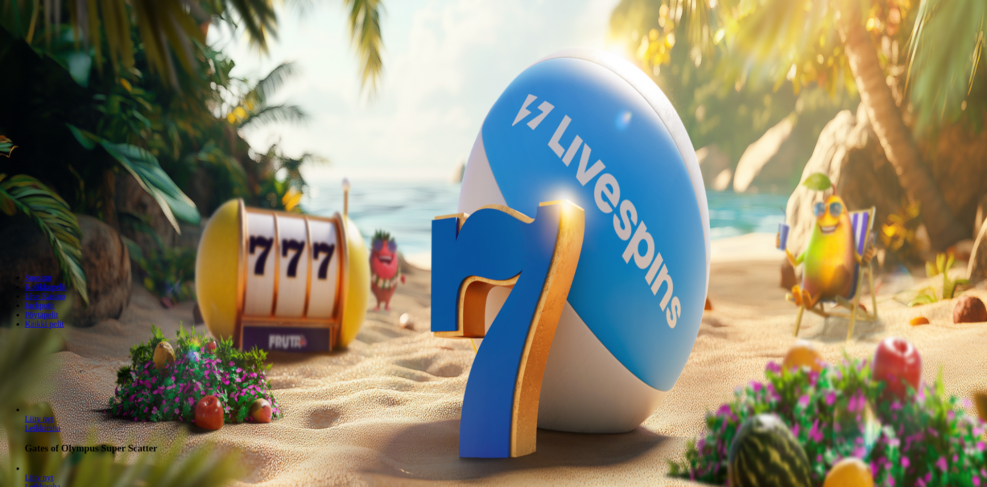
click at [51, 43] on div "Talletus € 0.00 Kirjaudu" at bounding box center [493, 37] width 979 height 11
click at [59, 41] on span "Kirjaudu" at bounding box center [71, 38] width 25 height 8
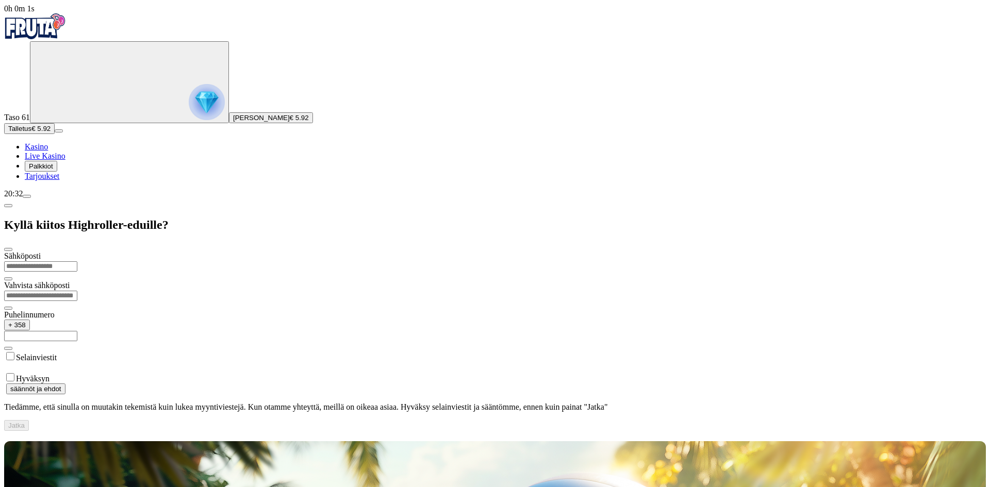
click at [602, 431] on div at bounding box center [494, 431] width 981 height 0
click at [31, 132] on span "Talletus" at bounding box center [19, 129] width 23 height 8
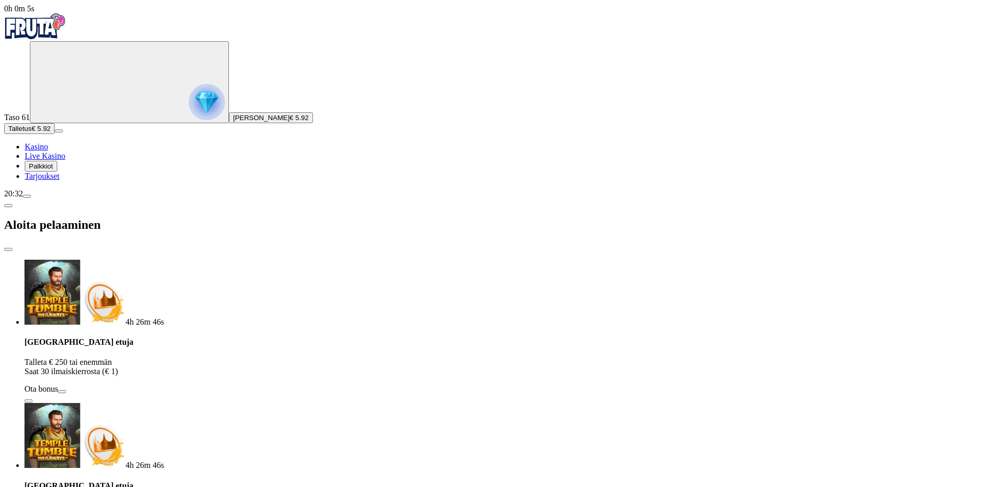
drag, startPoint x: 229, startPoint y: 218, endPoint x: 154, endPoint y: 215, distance: 75.3
type input "*"
type input "**"
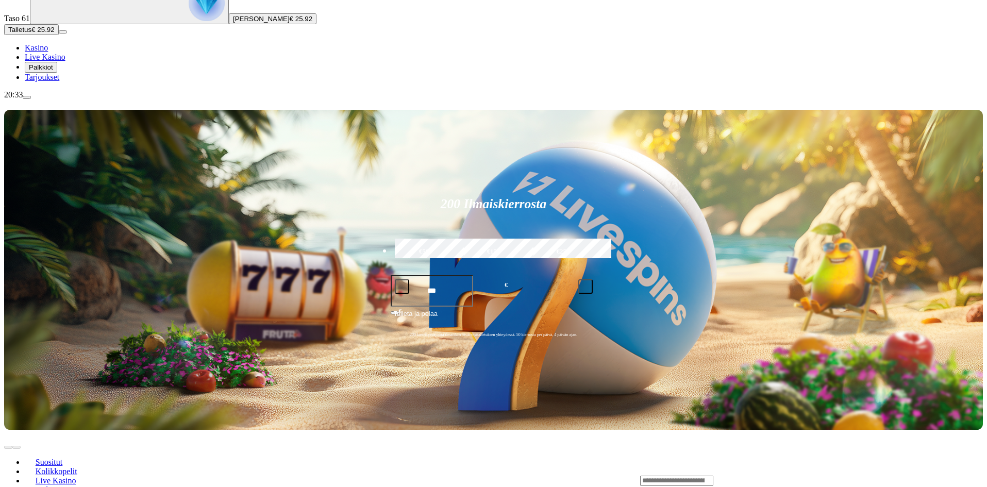
scroll to position [103, 0]
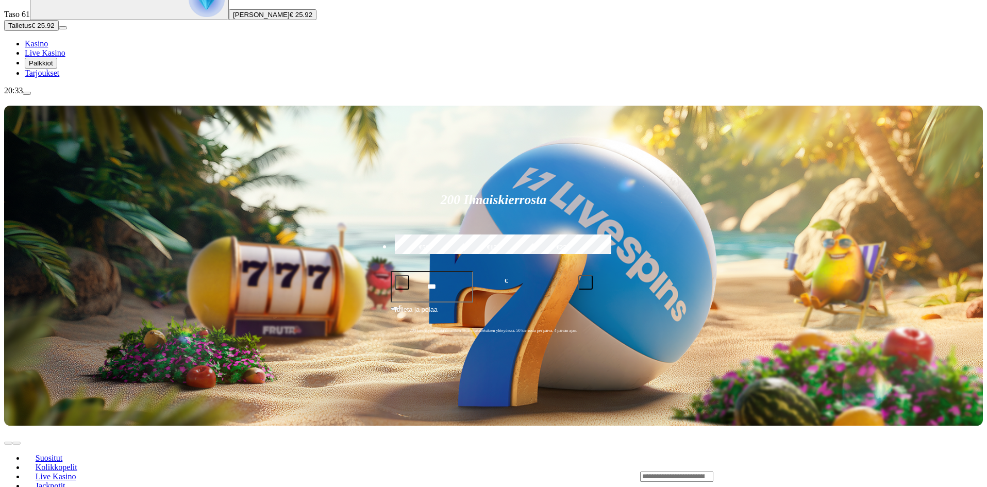
click at [780, 471] on div "Lobby" at bounding box center [811, 476] width 343 height 11
click at [713, 472] on input "Search" at bounding box center [676, 477] width 73 height 10
type input "*****"
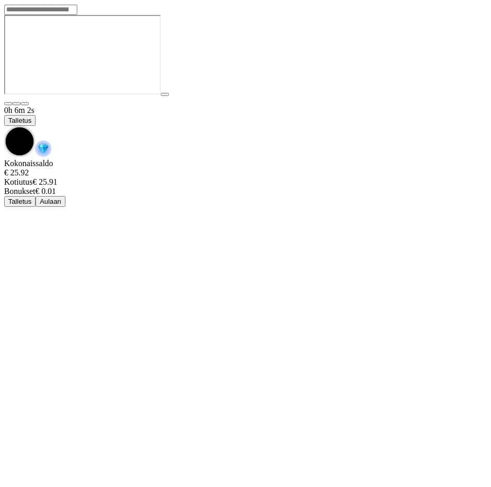
click at [36, 115] on button "Talletus" at bounding box center [19, 120] width 31 height 11
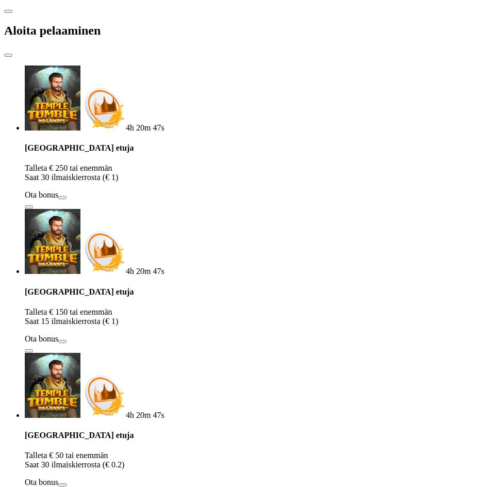
drag, startPoint x: 125, startPoint y: 218, endPoint x: 5, endPoint y: 212, distance: 120.8
type input "**"
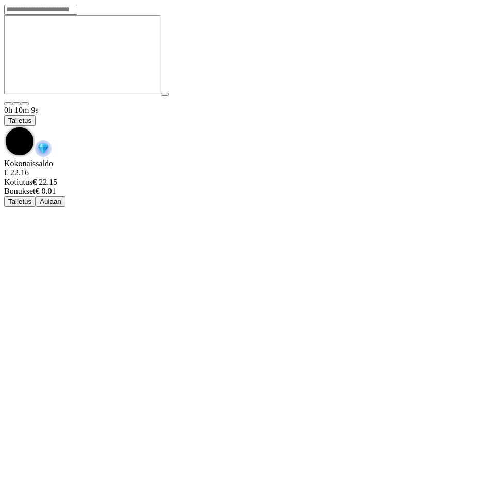
click at [31, 116] on span "Talletus" at bounding box center [19, 120] width 23 height 8
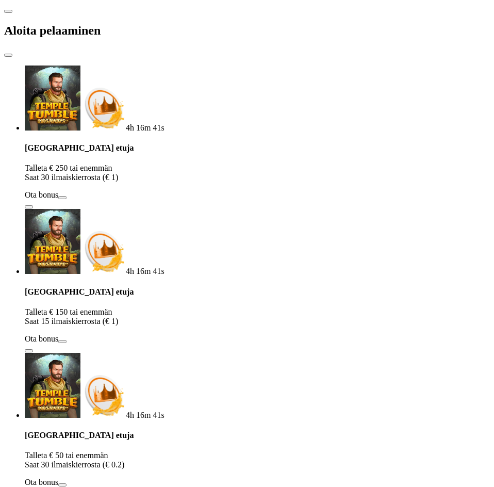
drag, startPoint x: 161, startPoint y: 224, endPoint x: 3, endPoint y: 217, distance: 158.9
type input "*"
type input "**"
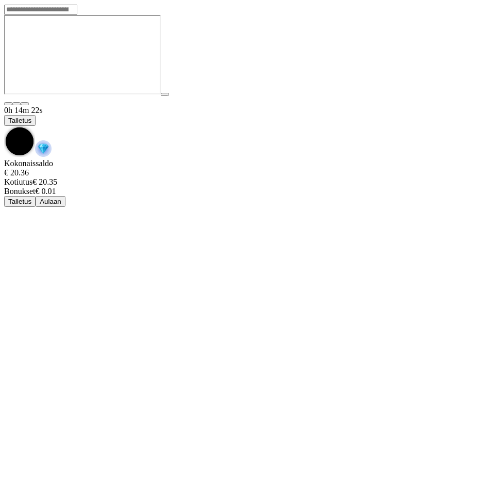
click at [31, 116] on span "Talletus" at bounding box center [19, 120] width 23 height 8
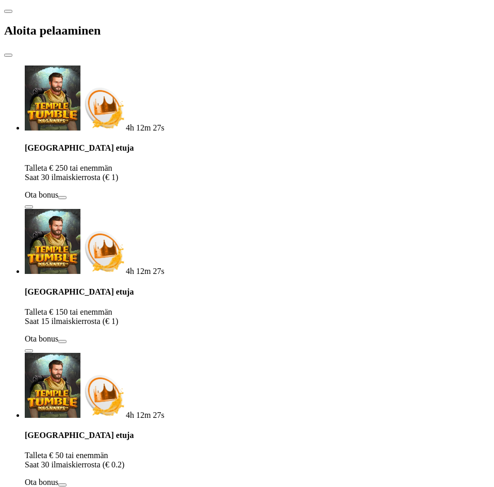
drag, startPoint x: 22, startPoint y: 216, endPoint x: -12, endPoint y: 208, distance: 34.4
type input "**"
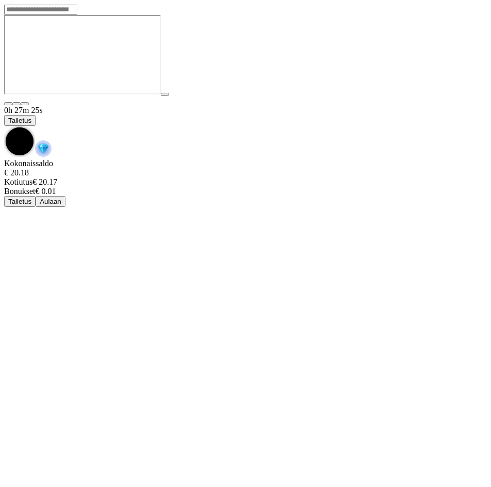
click at [31, 116] on span "Talletus" at bounding box center [19, 120] width 23 height 8
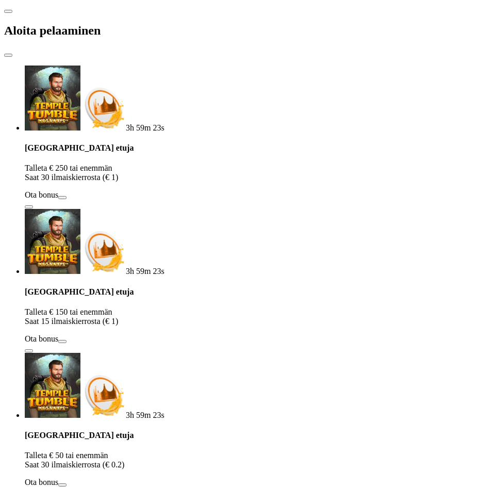
drag, startPoint x: 123, startPoint y: 222, endPoint x: 81, endPoint y: 223, distance: 41.2
type input "*"
type input "**"
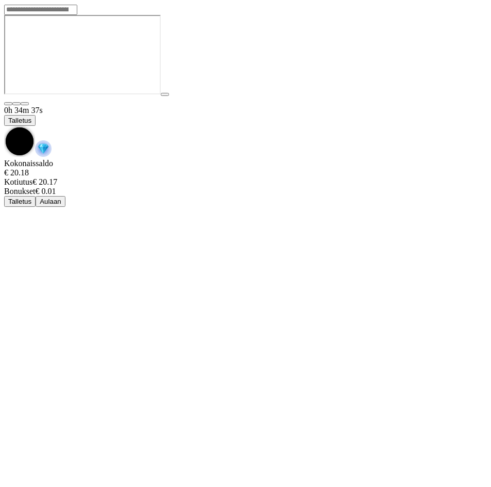
click at [31, 116] on span "Talletus" at bounding box center [19, 120] width 23 height 8
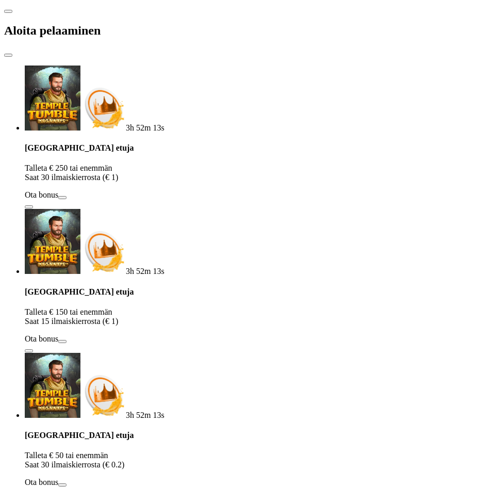
drag, startPoint x: 87, startPoint y: 221, endPoint x: -21, endPoint y: 205, distance: 108.9
type input "**"
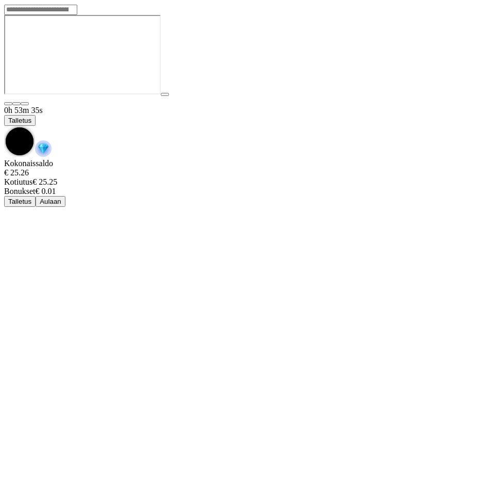
click at [4, 126] on span "chevron-down icon" at bounding box center [4, 126] width 0 height 0
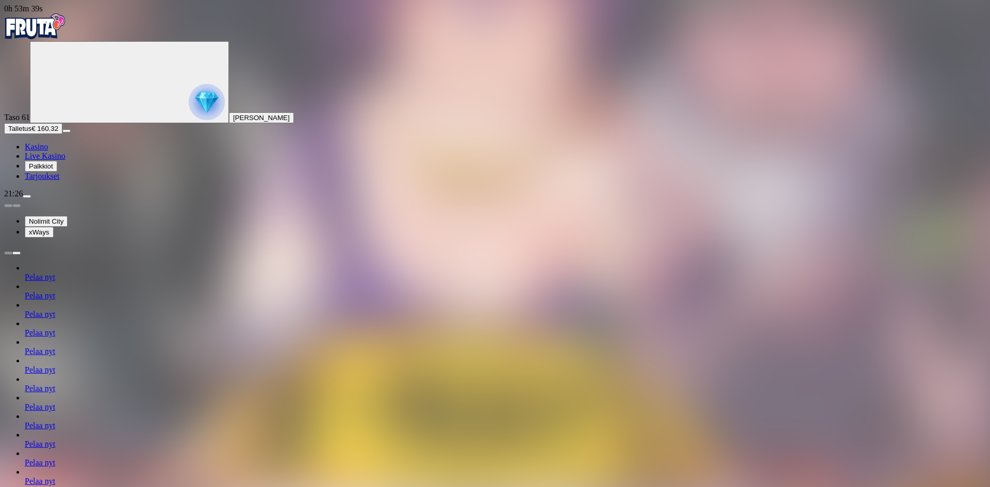
click at [27, 196] on span "menu icon" at bounding box center [27, 196] width 0 height 0
type input "***"
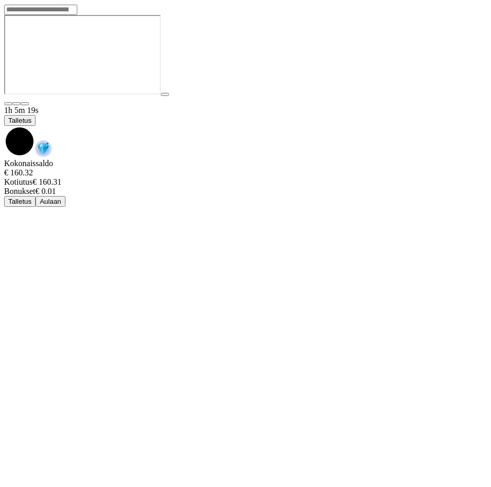
click at [448, 106] on div "1h 5m 19s Talletus" at bounding box center [245, 132] width 483 height 53
click at [4, 126] on span "chevron-down icon" at bounding box center [4, 126] width 0 height 0
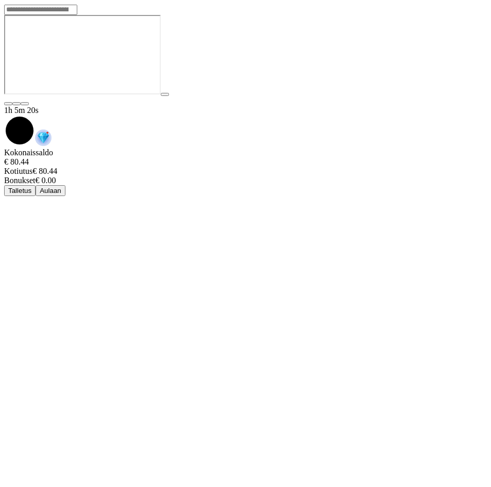
click at [61, 187] on span "Aulaan" at bounding box center [51, 191] width 22 height 8
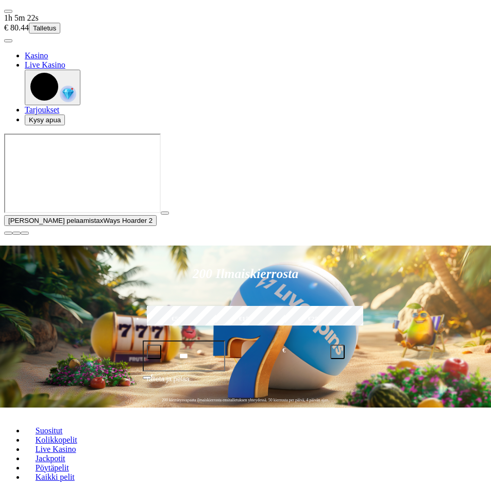
click at [8, 233] on span "close icon" at bounding box center [8, 233] width 0 height 0
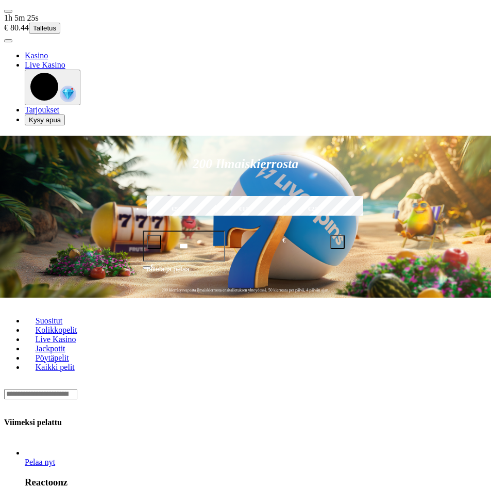
drag, startPoint x: 291, startPoint y: 338, endPoint x: 296, endPoint y: 342, distance: 6.6
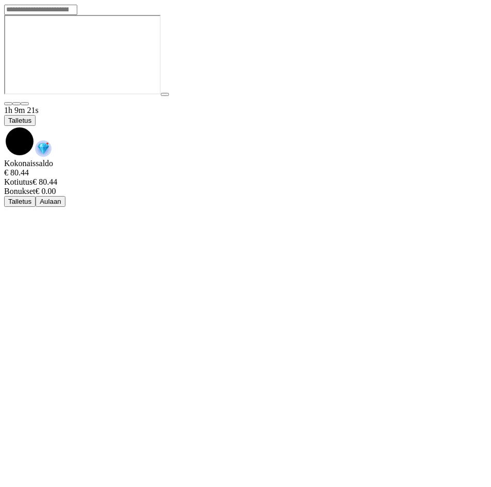
click at [4, 126] on span "chevron-down icon" at bounding box center [4, 126] width 0 height 0
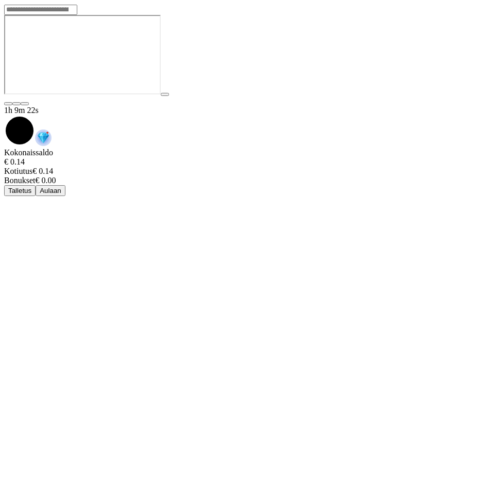
click at [61, 187] on span "Aulaan" at bounding box center [51, 191] width 22 height 8
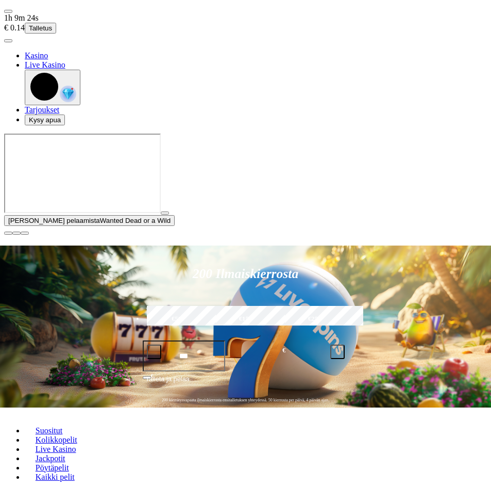
click at [8, 41] on span "user-circle icon" at bounding box center [8, 41] width 0 height 0
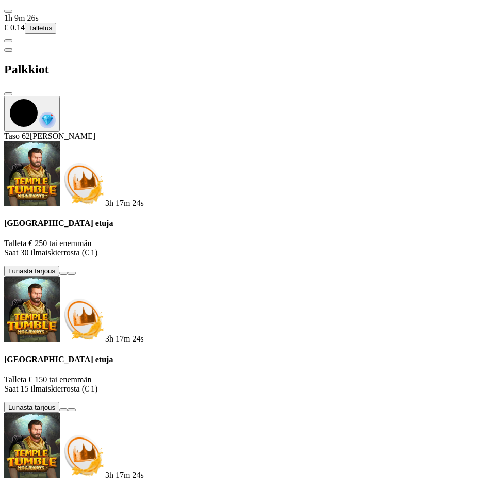
scroll to position [189, 0]
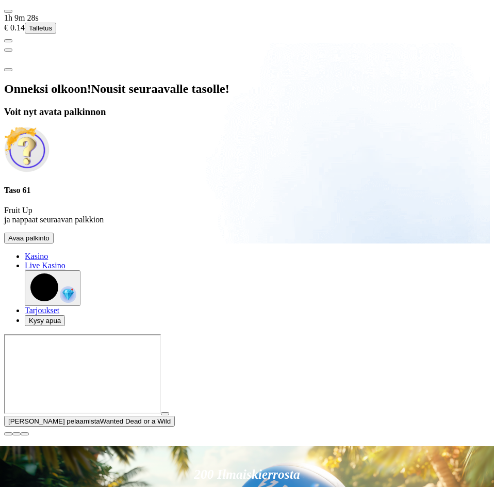
click at [49, 242] on span "Avaa palkinto" at bounding box center [28, 238] width 41 height 8
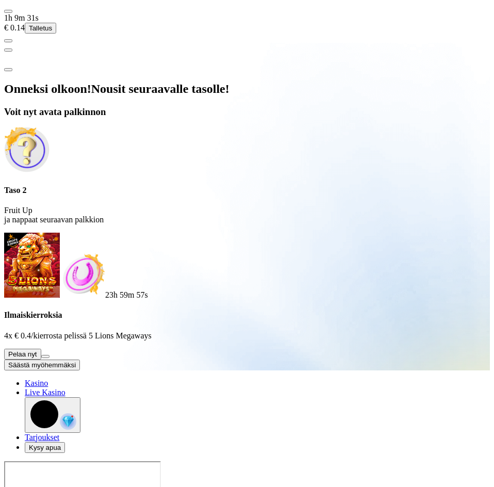
click at [49, 355] on button at bounding box center [45, 356] width 8 height 3
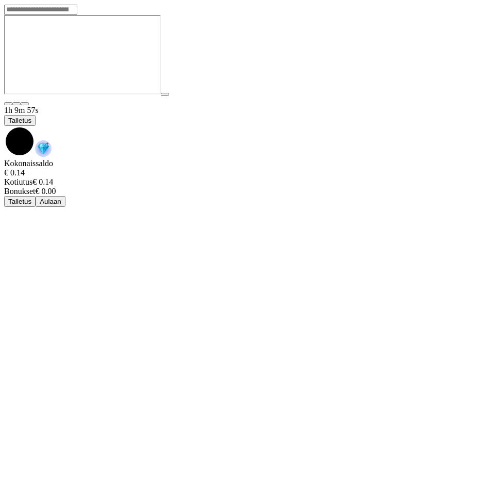
click at [4, 126] on span "chevron-down icon" at bounding box center [4, 126] width 0 height 0
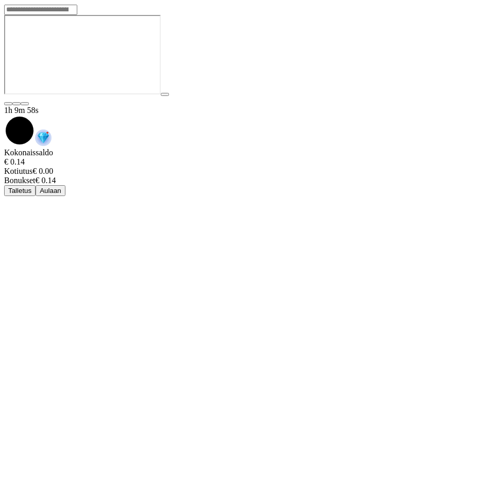
click at [61, 187] on span "Aulaan" at bounding box center [51, 191] width 22 height 8
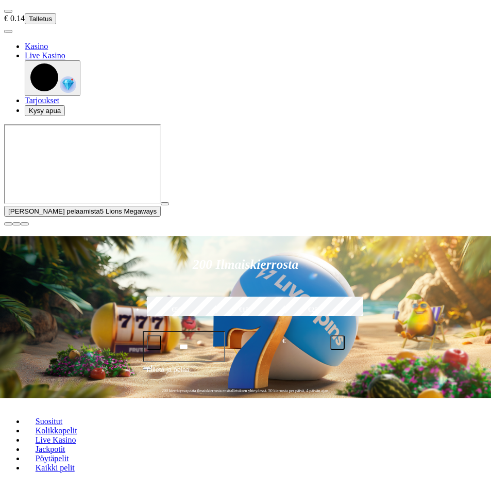
click at [8, 31] on span "user-circle icon" at bounding box center [8, 31] width 0 height 0
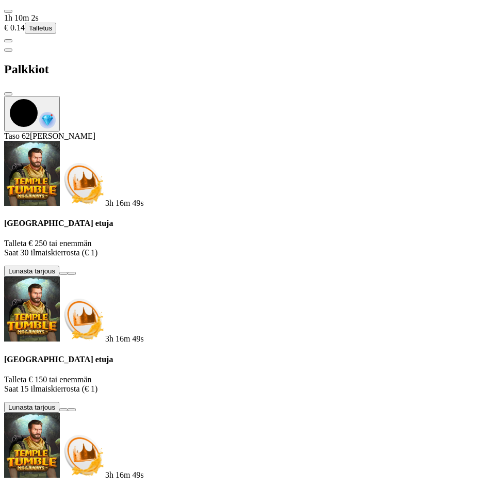
scroll to position [104, 0]
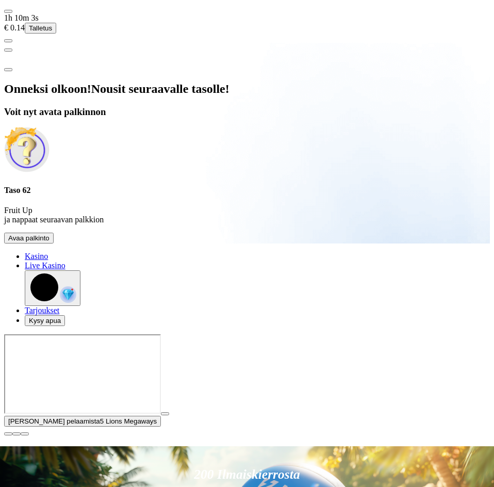
click at [49, 242] on span "Avaa palkinto" at bounding box center [28, 238] width 41 height 8
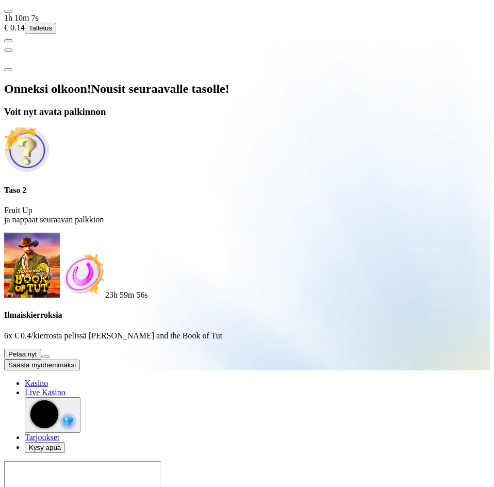
click at [49, 355] on button at bounding box center [45, 356] width 8 height 3
